Goal: Task Accomplishment & Management: Manage account settings

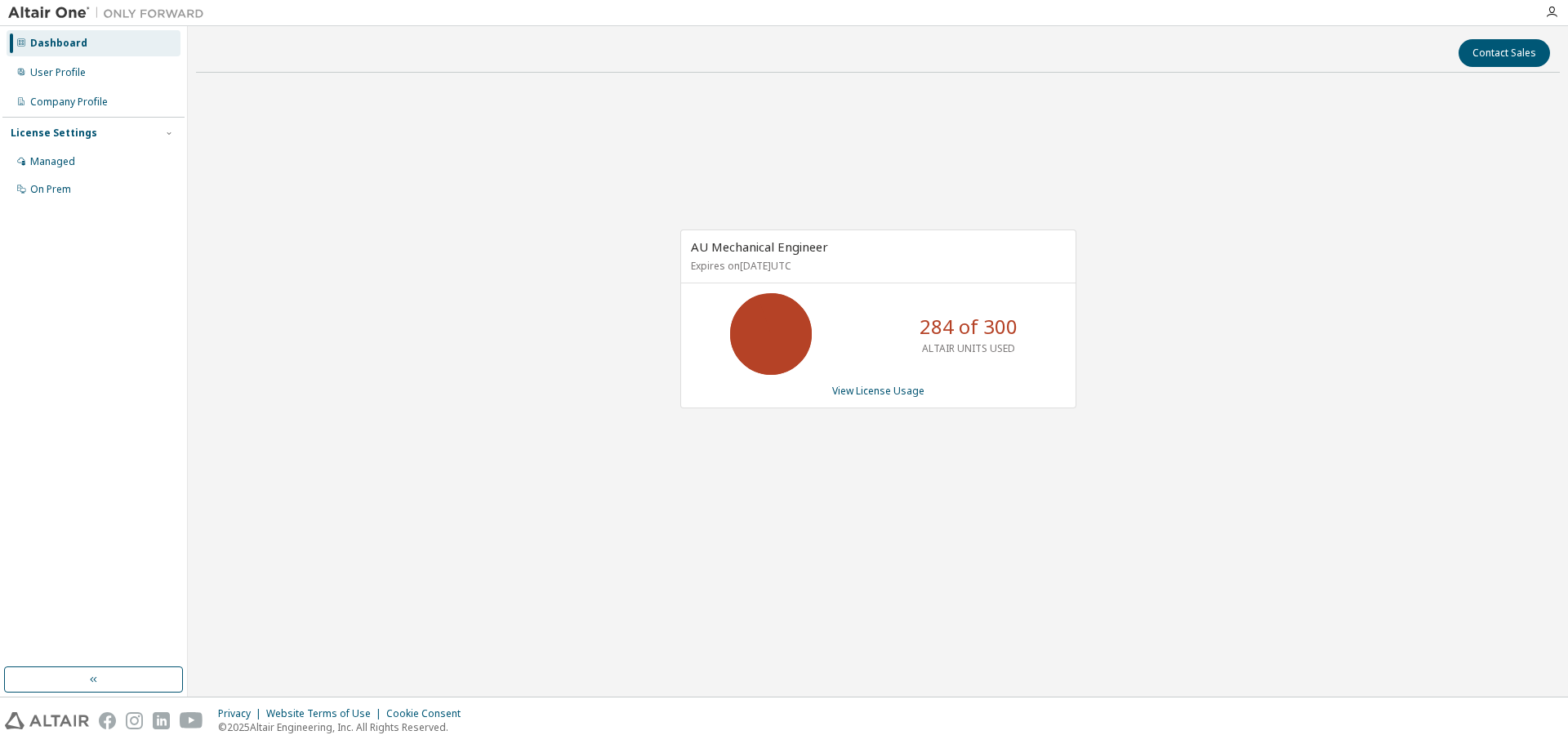
click at [936, 498] on div "AU Mechanical Engineer Expires on [DATE] UTC 284 of 300 ALTAIR UNITS USED View …" at bounding box center [878, 327] width 1364 height 483
drag, startPoint x: 989, startPoint y: 487, endPoint x: 1008, endPoint y: 402, distance: 87.1
click at [992, 487] on div "AU Mechanical Engineer Expires on [DATE] UTC 299 of 300 ALTAIR UNITS USED View …" at bounding box center [878, 327] width 1364 height 483
drag, startPoint x: 81, startPoint y: 151, endPoint x: 125, endPoint y: 171, distance: 48.3
click at [81, 151] on div "Managed" at bounding box center [93, 161] width 174 height 26
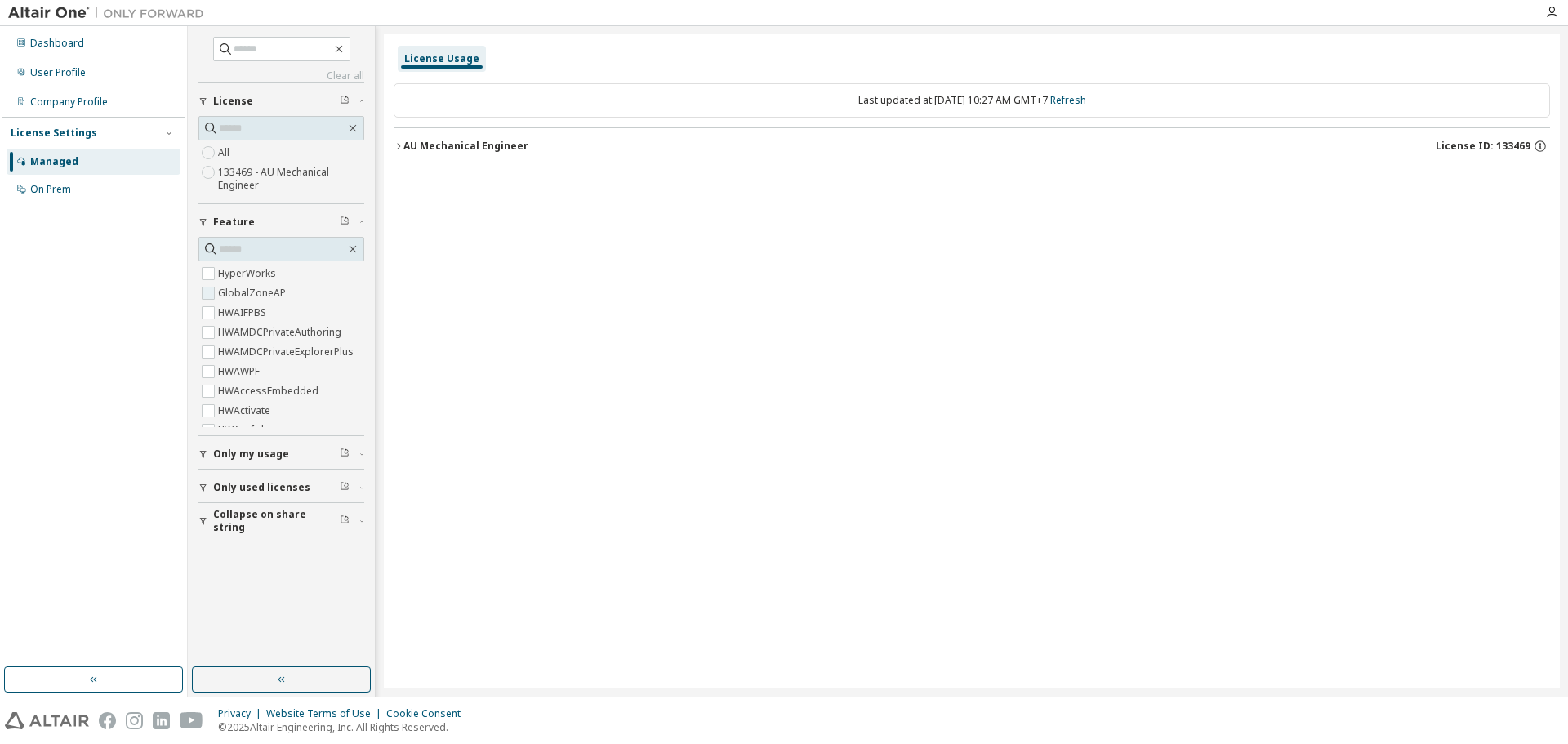
click at [238, 293] on label "GlobalZoneAP" at bounding box center [254, 293] width 71 height 20
click at [406, 142] on div "AU Mechanical Engineer" at bounding box center [466, 146] width 125 height 13
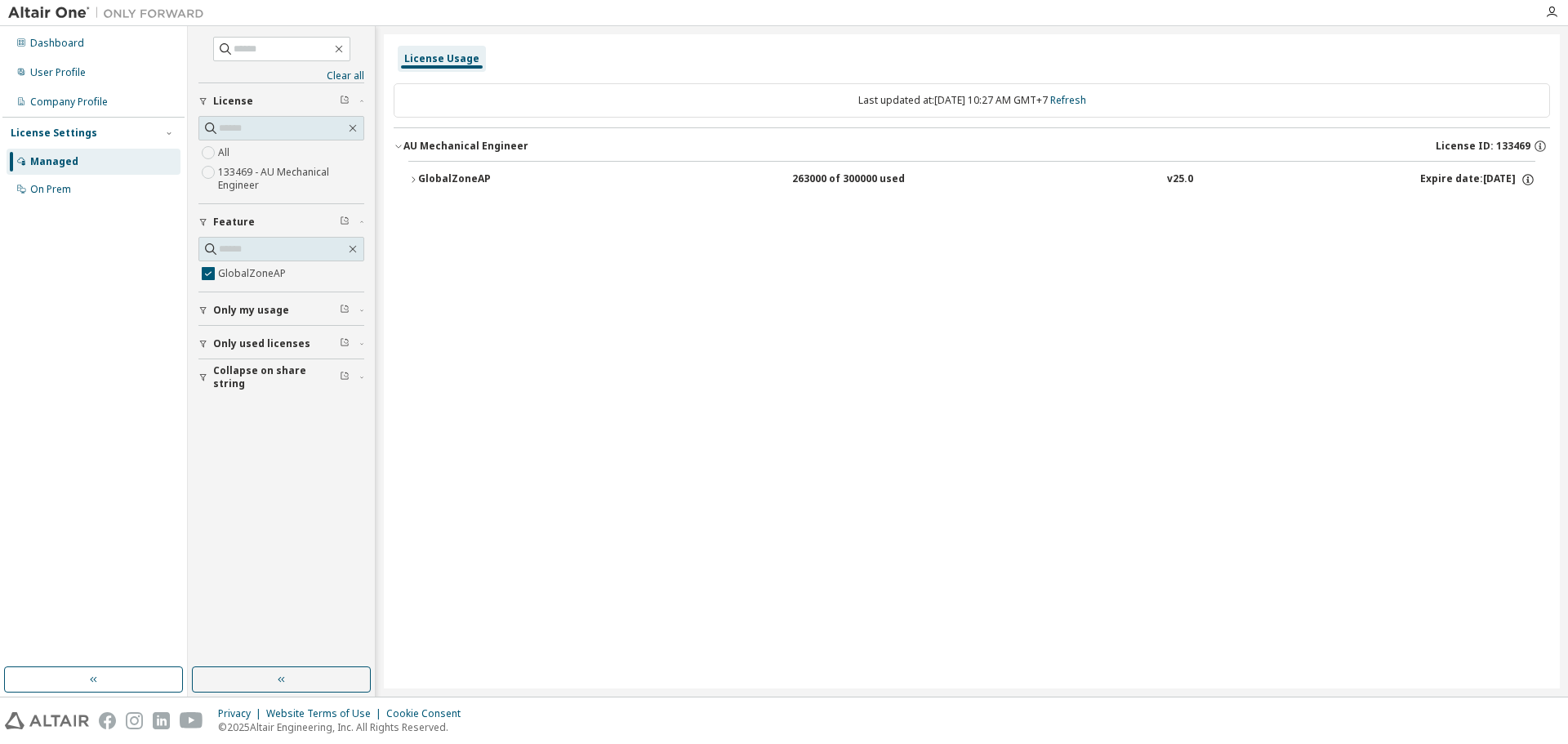
click at [416, 176] on icon "button" at bounding box center [413, 179] width 10 height 10
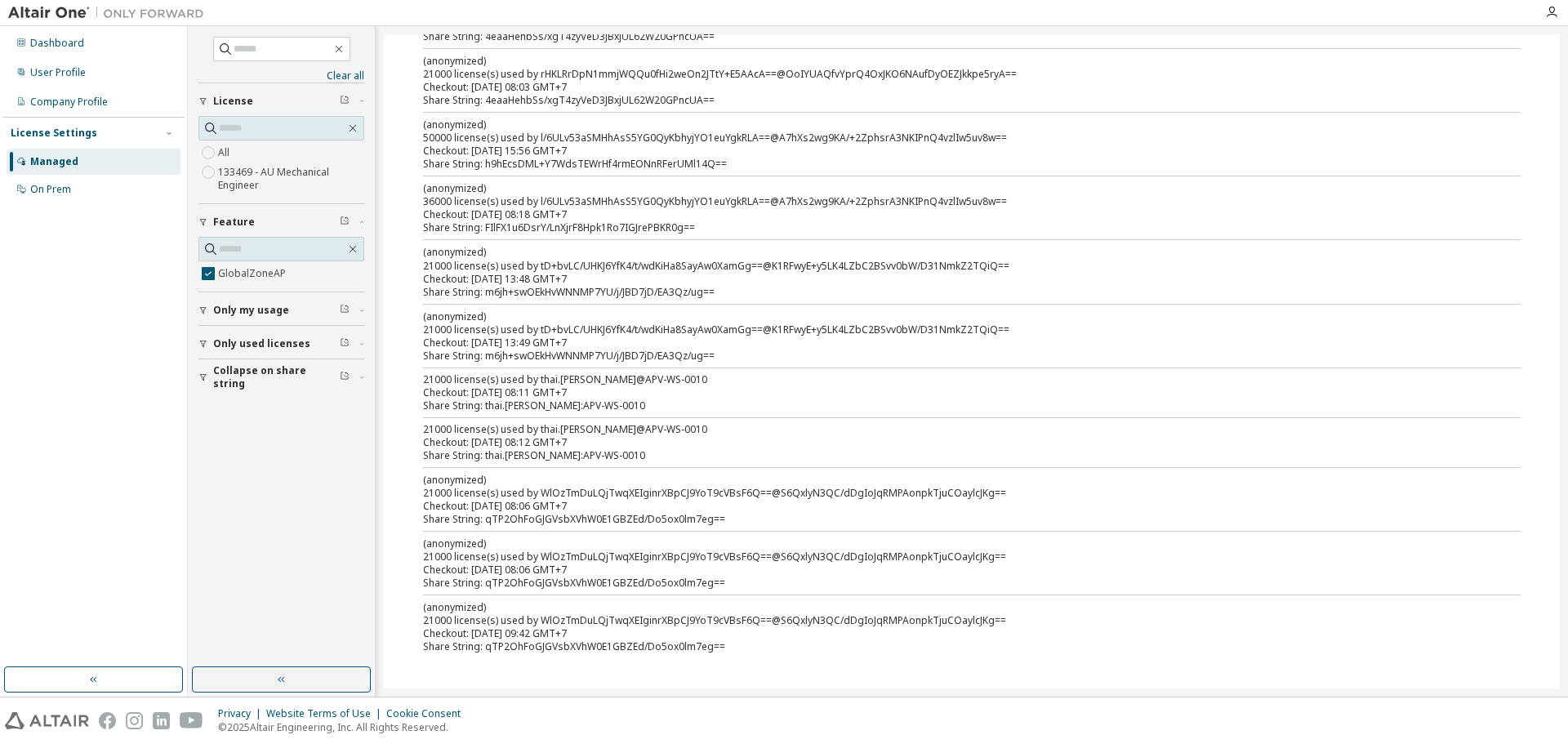
scroll to position [687, 0]
click at [571, 616] on div "(anonymized) 21000 license(s) used by WlOzTmDuLQjTwqXEIginrXBpCJ9YoT9cVBsF6Q==@…" at bounding box center [952, 612] width 1058 height 27
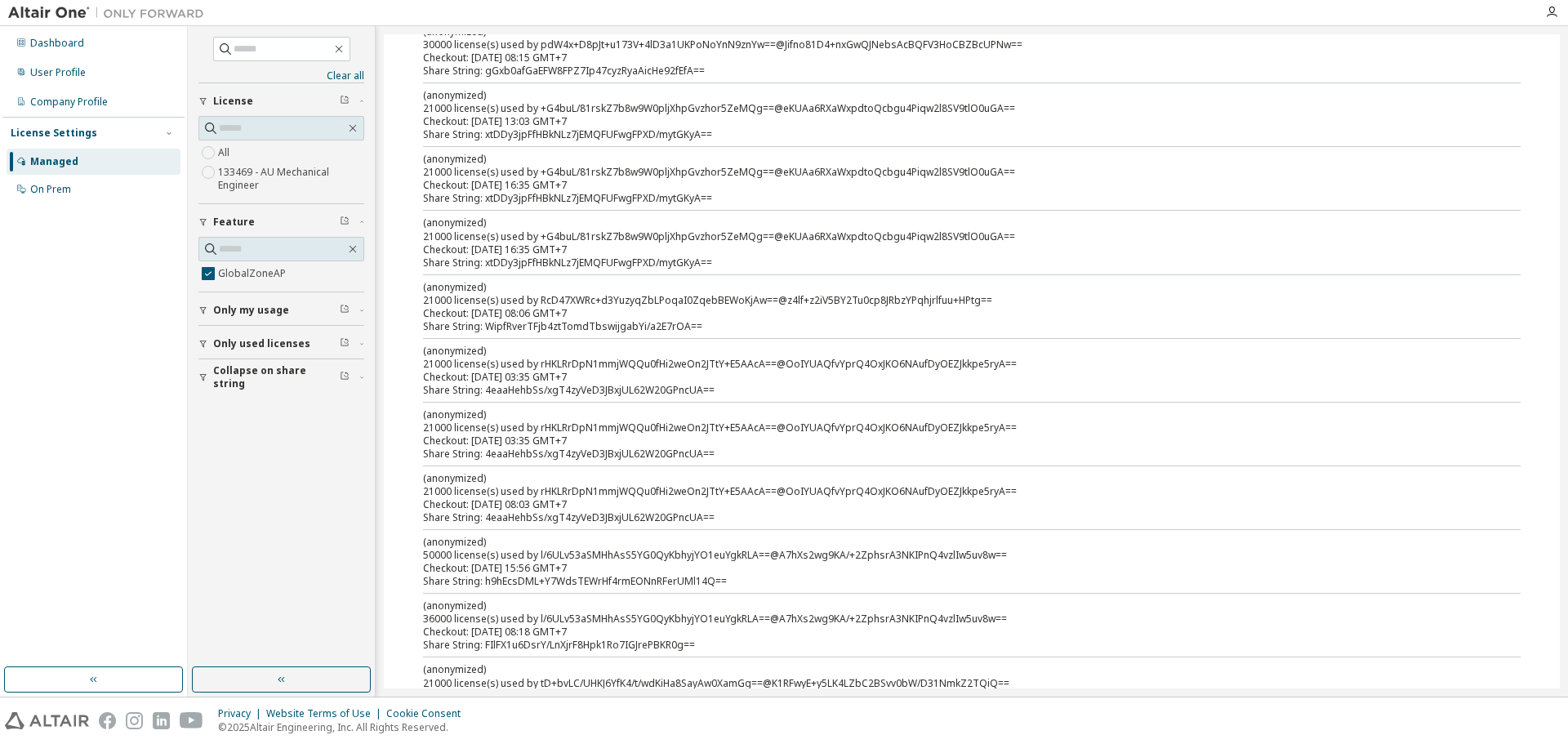
scroll to position [116, 0]
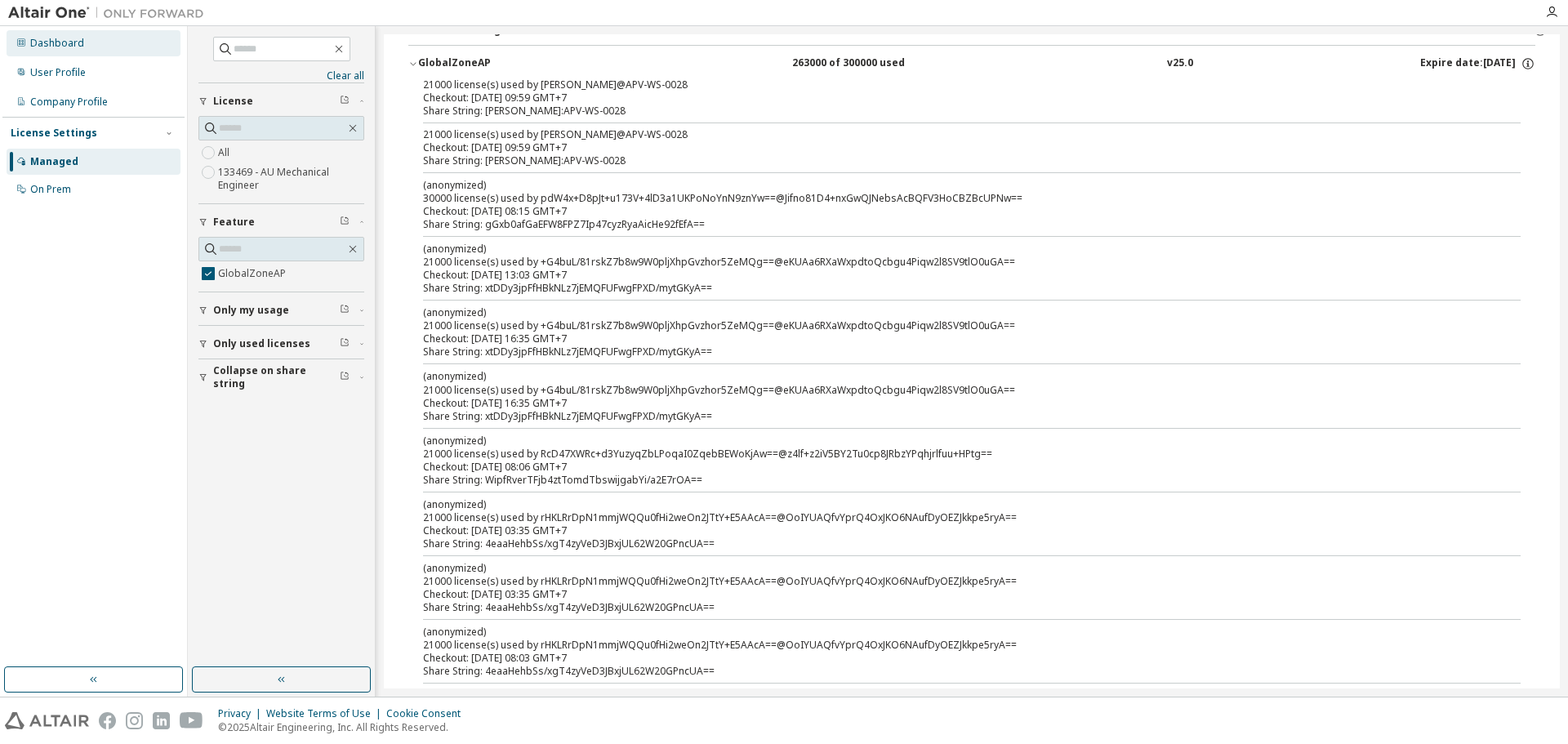
click at [40, 49] on div "Dashboard" at bounding box center [57, 43] width 53 height 13
